Goal: Task Accomplishment & Management: Use online tool/utility

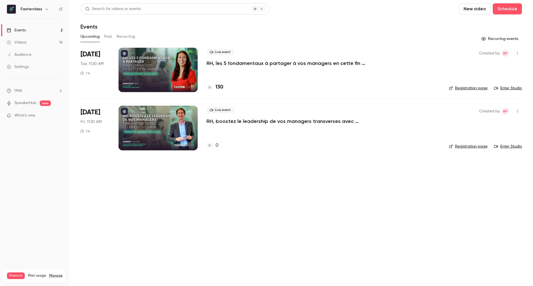
click at [225, 124] on p "RH, boostez le leadership de vos managers transverses avec l’Élement Humain." at bounding box center [290, 121] width 167 height 7
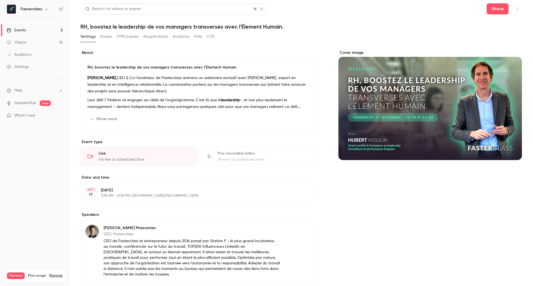
click at [153, 37] on button "Registrations" at bounding box center [156, 36] width 25 height 9
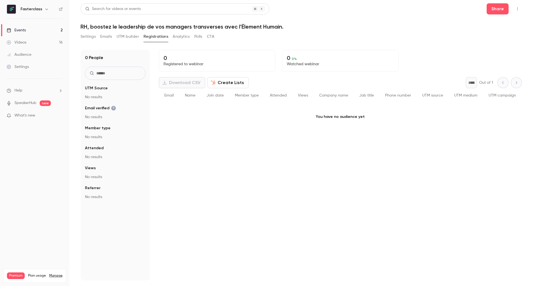
click at [128, 38] on button "UTM builder" at bounding box center [128, 36] width 23 height 9
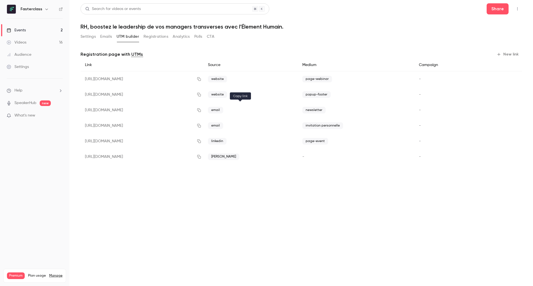
click at [201, 111] on icon "button" at bounding box center [199, 110] width 4 height 4
